Goal: Navigation & Orientation: Find specific page/section

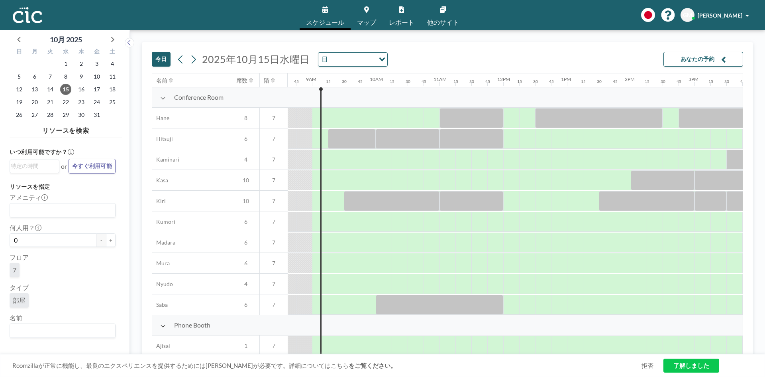
scroll to position [0, 558]
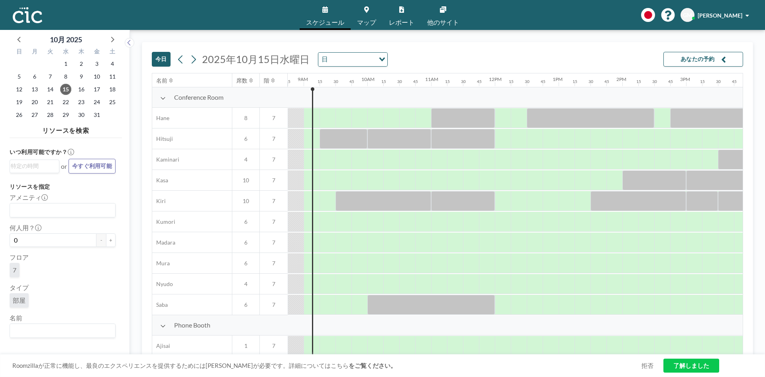
click at [446, 10] on icon at bounding box center [443, 9] width 6 height 6
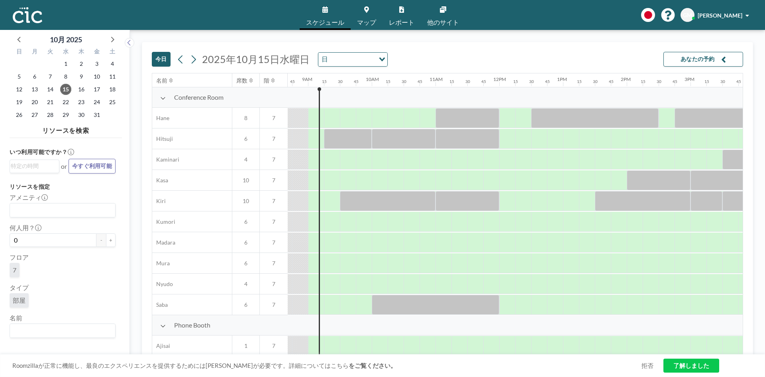
scroll to position [0, 558]
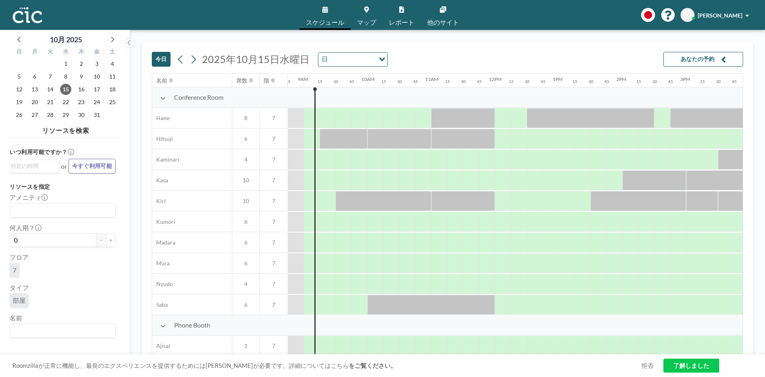
click at [442, 9] on icon at bounding box center [443, 9] width 6 height 6
